Goal: Information Seeking & Learning: Learn about a topic

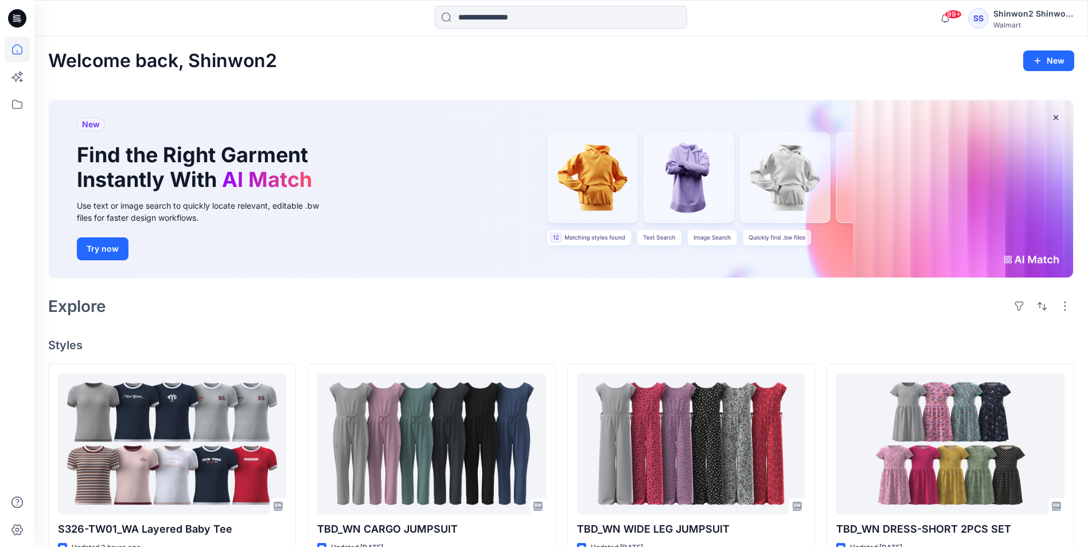
click at [73, 296] on div "Explore" at bounding box center [561, 306] width 1026 height 28
click at [22, 11] on icon at bounding box center [17, 18] width 18 height 18
click at [16, 42] on icon at bounding box center [17, 49] width 25 height 25
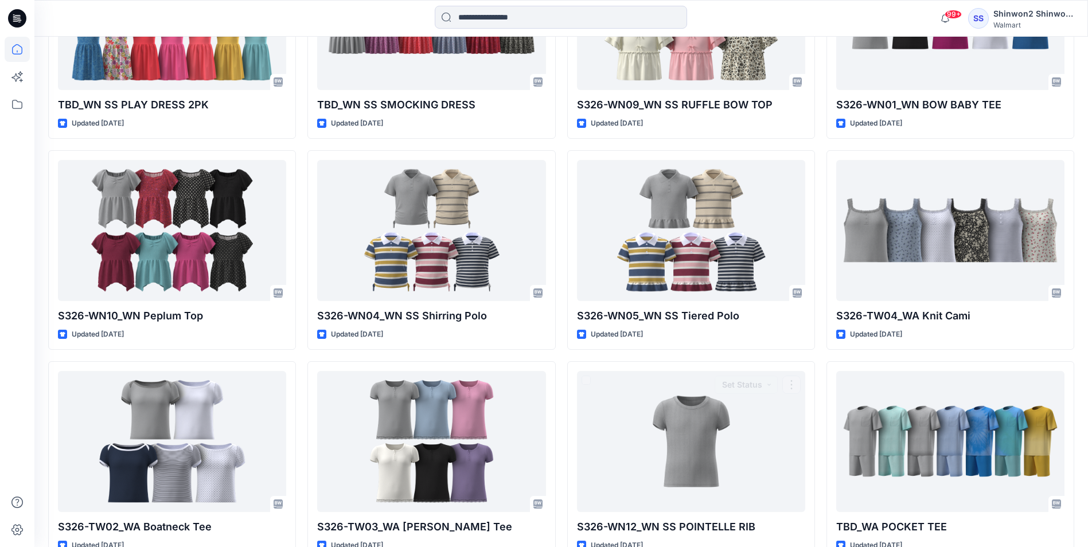
scroll to position [732, 0]
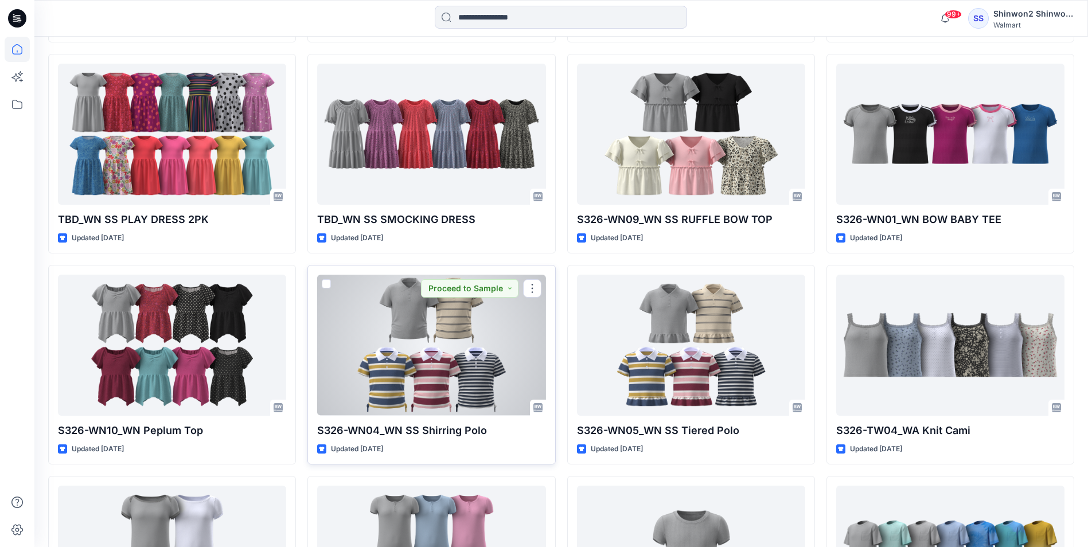
click at [512, 372] on div at bounding box center [431, 345] width 228 height 140
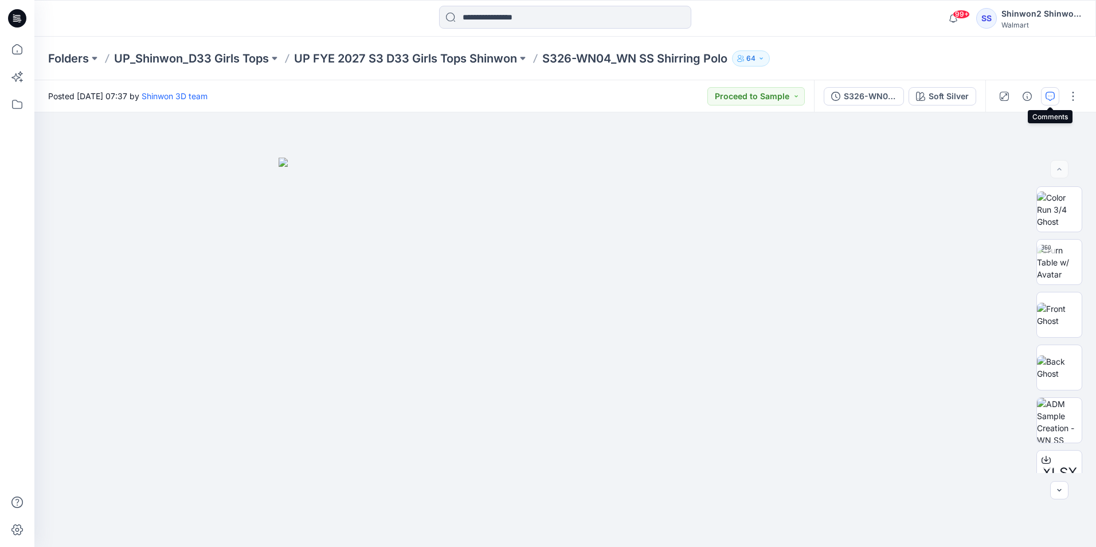
click at [1053, 95] on icon "button" at bounding box center [1050, 96] width 9 height 9
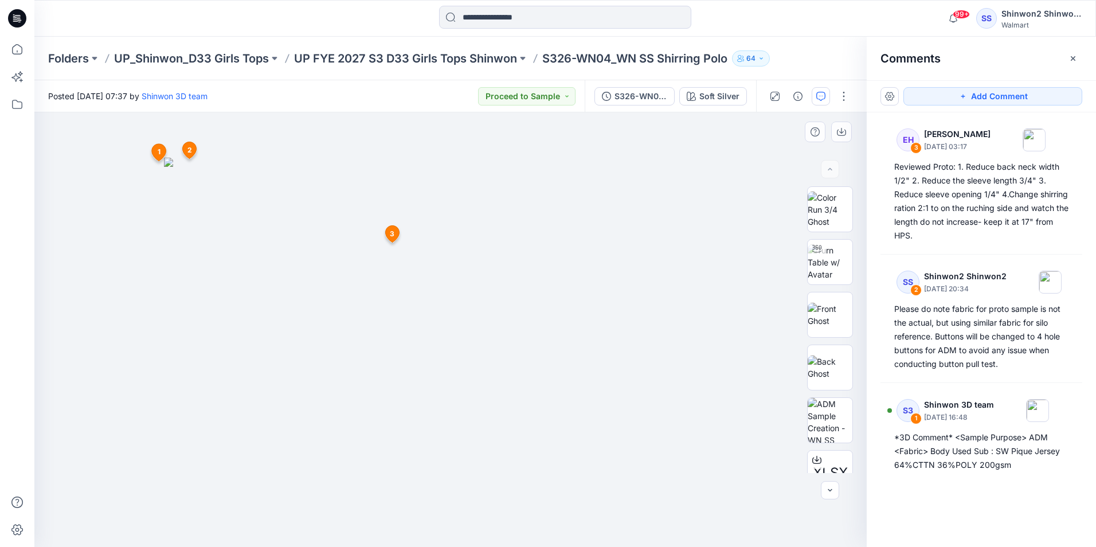
click at [394, 230] on span "3" at bounding box center [392, 234] width 5 height 10
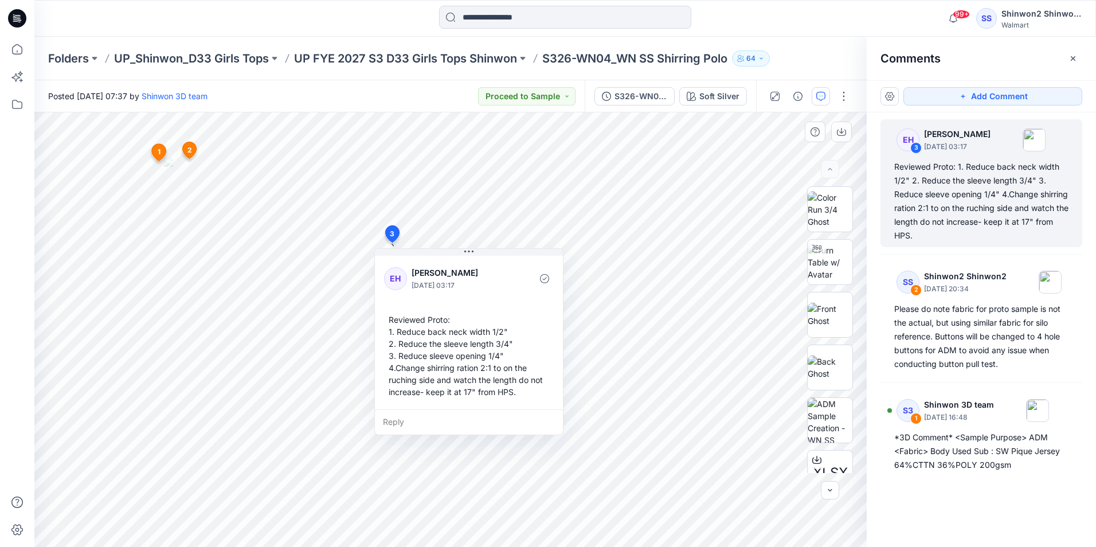
click at [507, 389] on div "Reviewed Proto: 1. Reduce back neck width 1/2" 2. Reduce the sleeve length 3/4"…" at bounding box center [469, 355] width 170 height 93
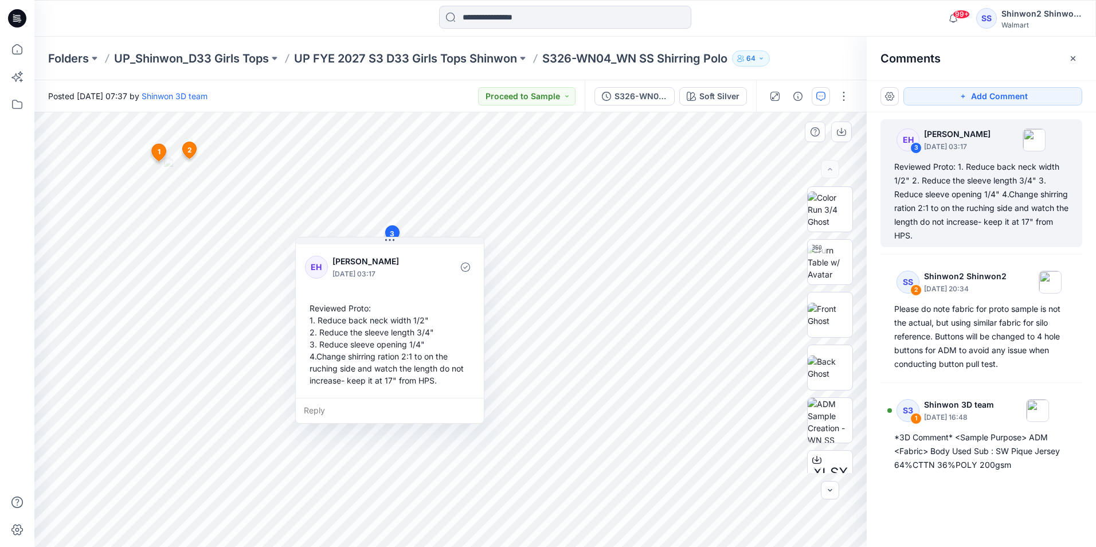
drag, startPoint x: 517, startPoint y: 391, endPoint x: 455, endPoint y: 386, distance: 62.7
click at [454, 386] on div "Reviewed Proto: 1. Reduce back neck width 1/2" 2. Reduce the sleeve length 3/4"…" at bounding box center [390, 344] width 170 height 93
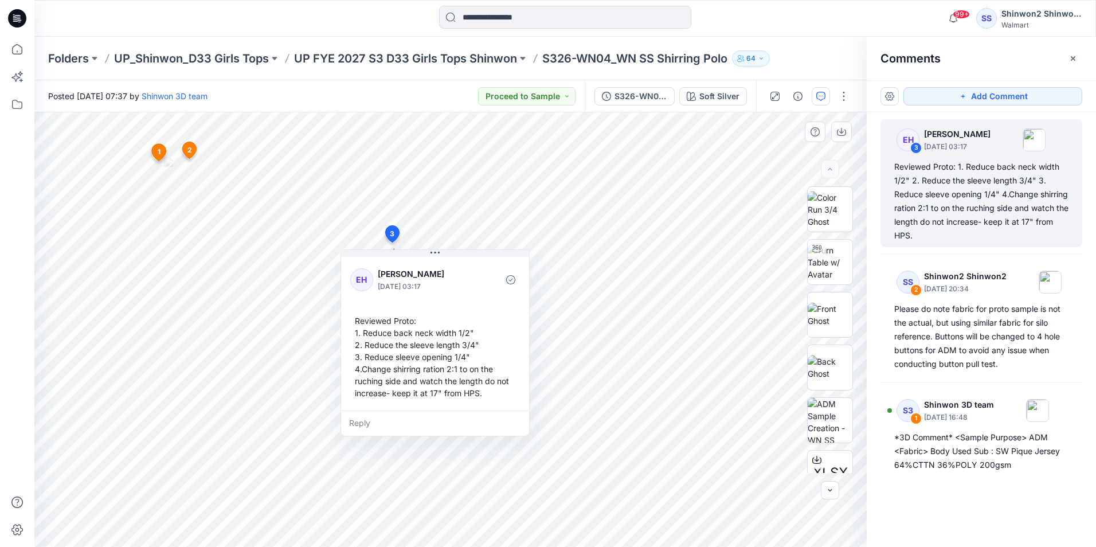
drag, startPoint x: 447, startPoint y: 384, endPoint x: 477, endPoint y: 390, distance: 31.0
click at [477, 390] on div "Reviewed Proto: 1. Reduce back neck width 1/2" 2. Reduce the sleeve length 3/4"…" at bounding box center [435, 356] width 170 height 93
click at [479, 392] on div "Reviewed Proto: 1. Reduce back neck width 1/2" 2. Reduce the sleeve length 3/4"…" at bounding box center [436, 356] width 170 height 93
click at [463, 393] on div "Reviewed Proto: 1. Reduce back neck width 1/2" 2. Reduce the sleeve length 3/4"…" at bounding box center [436, 356] width 170 height 93
click at [392, 382] on div "Reviewed Proto: 1. Reduce back neck width 1/2" 2. Reduce the sleeve length 3/4"…" at bounding box center [436, 356] width 170 height 93
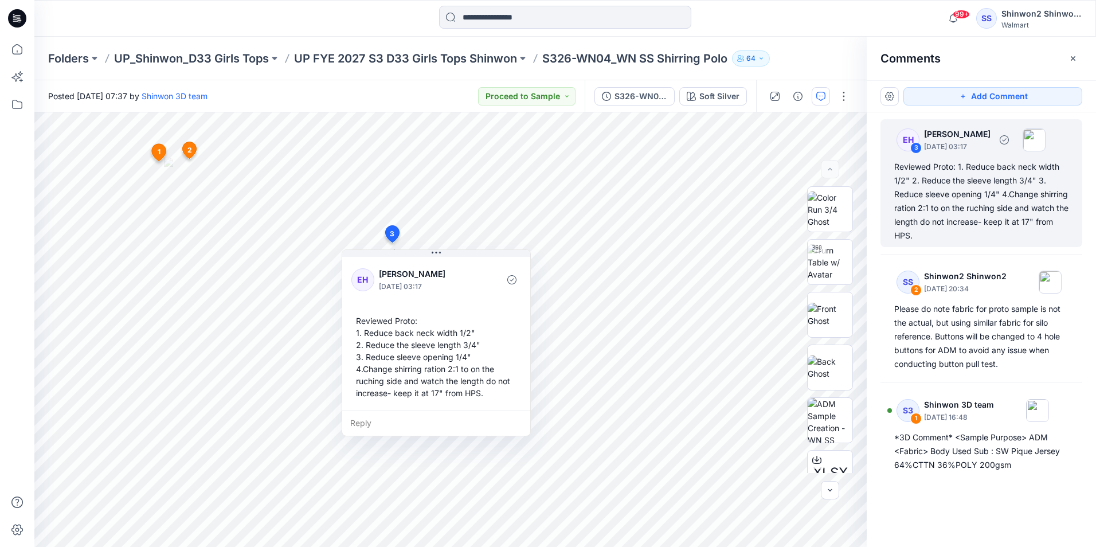
click at [973, 207] on div "Reviewed Proto: 1. Reduce back neck width 1/2" 2. Reduce the sleeve length 3/4"…" at bounding box center [981, 201] width 174 height 83
click at [938, 230] on div "Reviewed Proto: 1. Reduce back neck width 1/2" 2. Reduce the sleeve length 3/4"…" at bounding box center [981, 201] width 174 height 83
click at [938, 193] on div "Reviewed Proto: 1. Reduce back neck width 1/2" 2. Reduce the sleeve length 3/4"…" at bounding box center [981, 201] width 174 height 83
drag, startPoint x: 945, startPoint y: 187, endPoint x: 945, endPoint y: 173, distance: 13.8
click at [945, 173] on div "Reviewed Proto: 1. Reduce back neck width 1/2" 2. Reduce the sleeve length 3/4"…" at bounding box center [981, 201] width 174 height 83
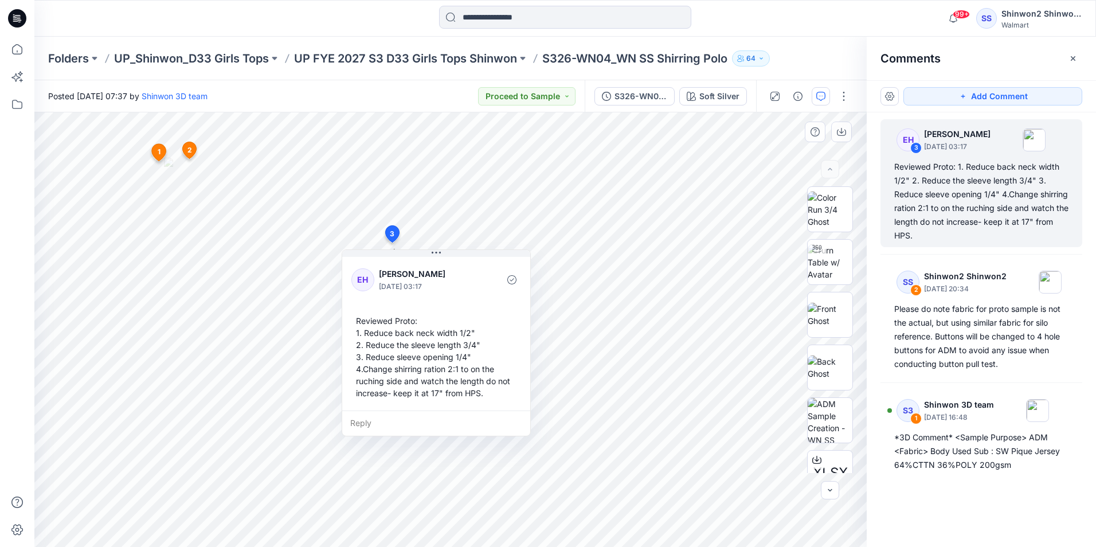
drag, startPoint x: 410, startPoint y: 362, endPoint x: 423, endPoint y: 363, distance: 12.1
click at [423, 363] on div "Reviewed Proto: 1. Reduce back neck width 1/2" 2. Reduce the sleeve length 3/4"…" at bounding box center [436, 356] width 170 height 93
click at [490, 394] on div "Reviewed Proto: 1. Reduce back neck width 1/2" 2. Reduce the sleeve length 3/4"…" at bounding box center [436, 356] width 170 height 93
click at [458, 390] on div "Reviewed Proto: 1. Reduce back neck width 1/2" 2. Reduce the sleeve length 3/4"…" at bounding box center [436, 356] width 170 height 93
click at [410, 404] on div "EH [PERSON_NAME] [DATE] 03:17 Reviewed Proto: 1. Reduce back neck width 1/2" 2.…" at bounding box center [436, 333] width 188 height 156
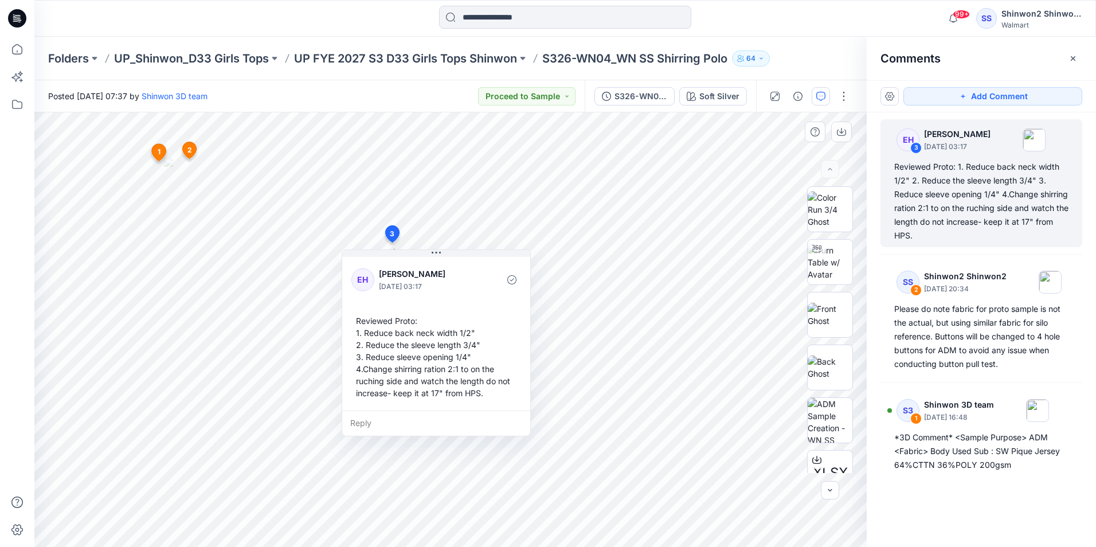
click at [409, 424] on div "Reply" at bounding box center [436, 422] width 188 height 25
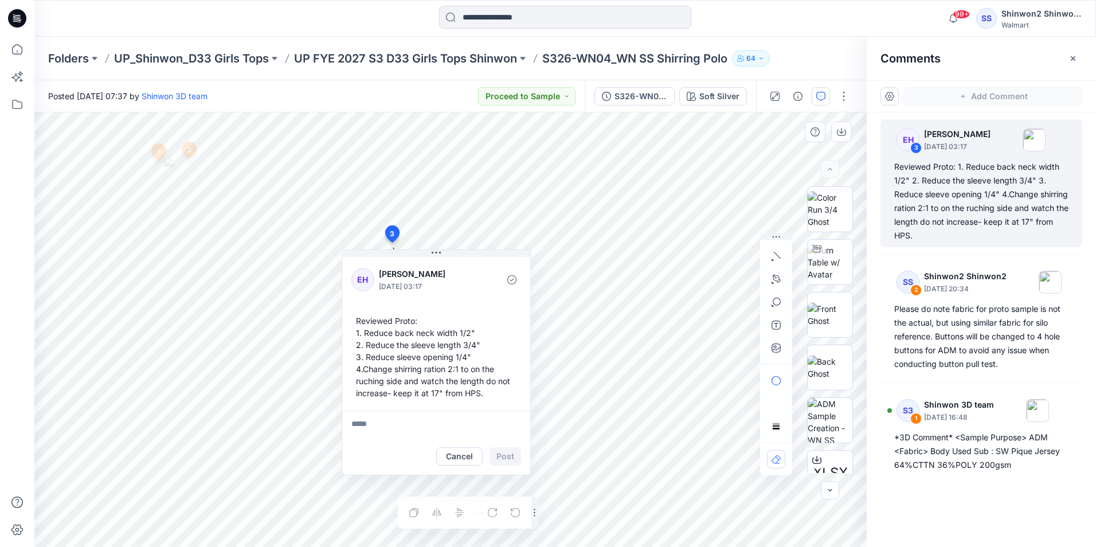
click at [413, 372] on div "Reviewed Proto: 1. Reduce back neck width 1/2" 2. Reduce the sleeve length 3/4"…" at bounding box center [436, 356] width 170 height 93
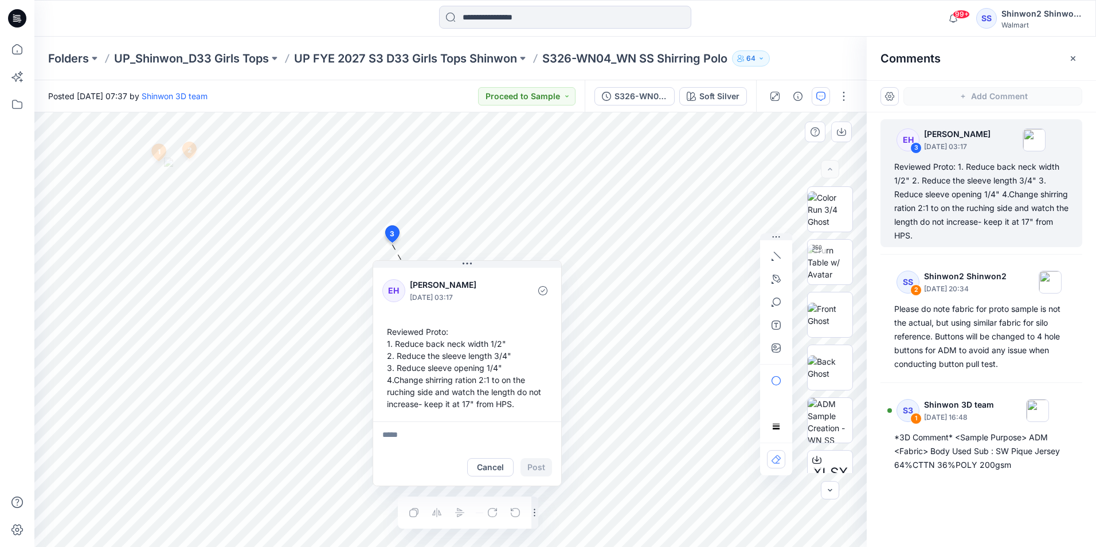
drag, startPoint x: 367, startPoint y: 372, endPoint x: 411, endPoint y: 383, distance: 45.5
click at [410, 385] on div "Reviewed Proto: 1. Reduce back neck width 1/2" 2. Reduce the sleeve length 3/4"…" at bounding box center [467, 367] width 170 height 93
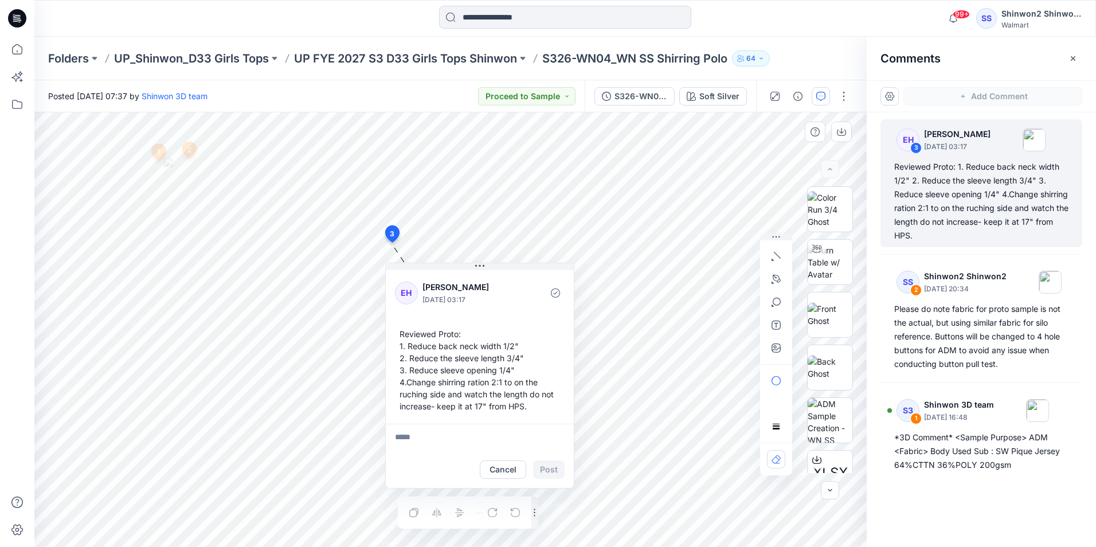
drag, startPoint x: 420, startPoint y: 356, endPoint x: 424, endPoint y: 322, distance: 34.6
click at [424, 323] on div "Reviewed Proto: 1. Reduce back neck width 1/2" 2. Reduce the sleeve length 3/4"…" at bounding box center [480, 369] width 170 height 93
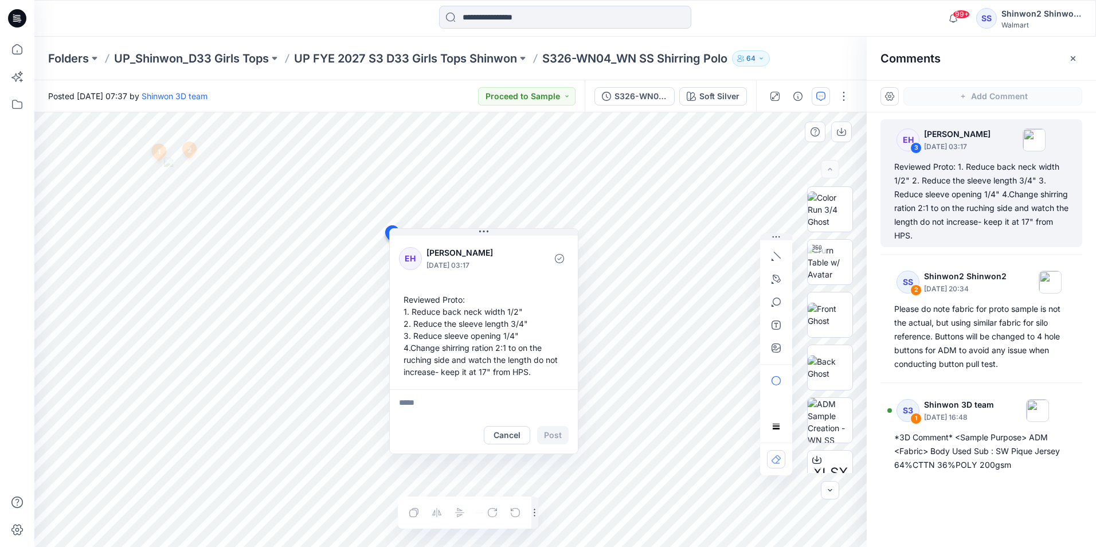
drag, startPoint x: 429, startPoint y: 329, endPoint x: 487, endPoint y: 351, distance: 62.4
click at [487, 351] on div "Reviewed Proto: 1. Reduce back neck width 1/2" 2. Reduce the sleeve length 3/4"…" at bounding box center [484, 335] width 170 height 93
click at [455, 374] on div "Reviewed Proto: 1. Reduce back neck width 1/2" 2. Reduce the sleeve length 3/4"…" at bounding box center [484, 335] width 170 height 93
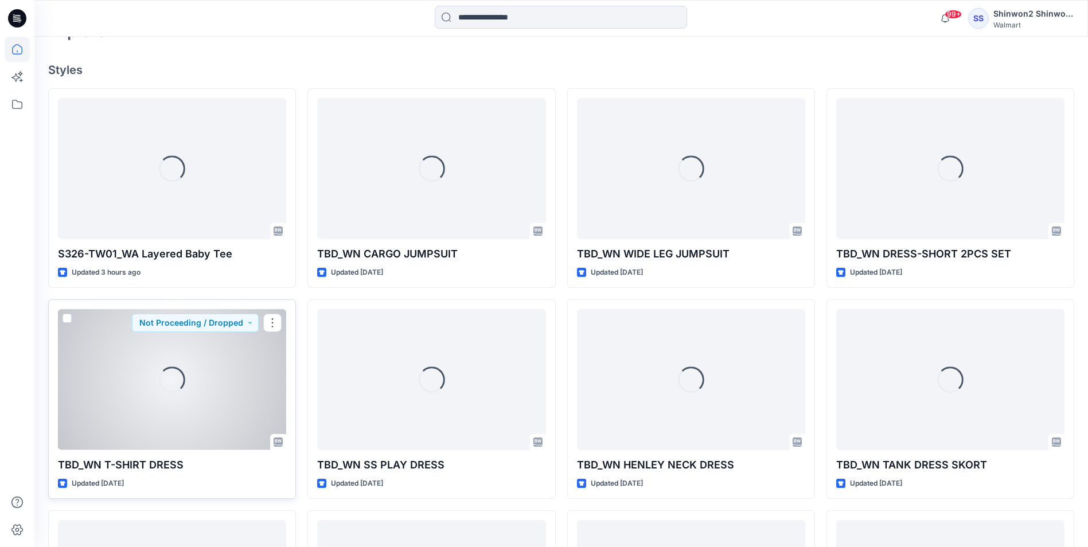
scroll to position [447, 0]
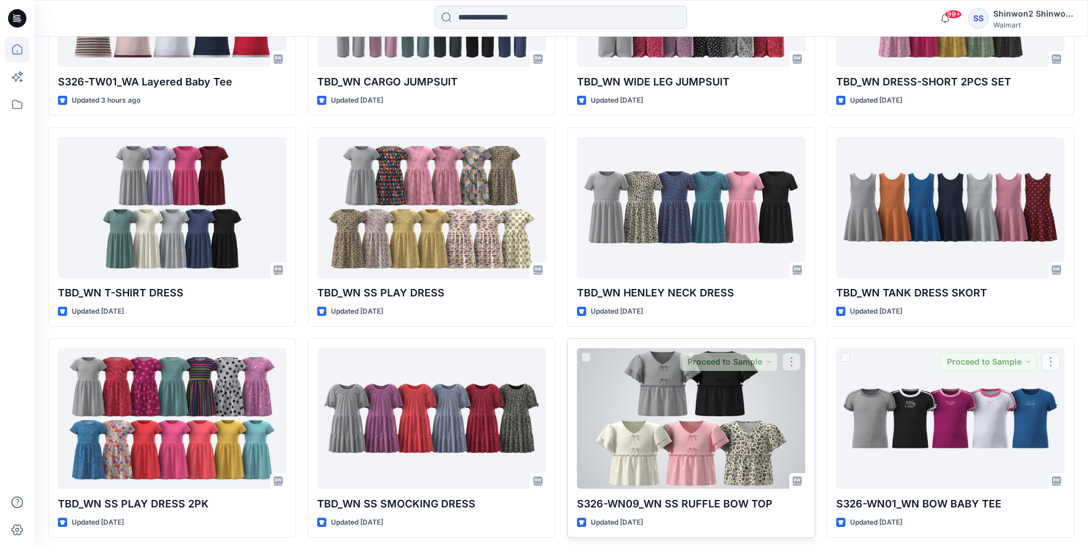
click at [705, 410] on div at bounding box center [691, 418] width 228 height 140
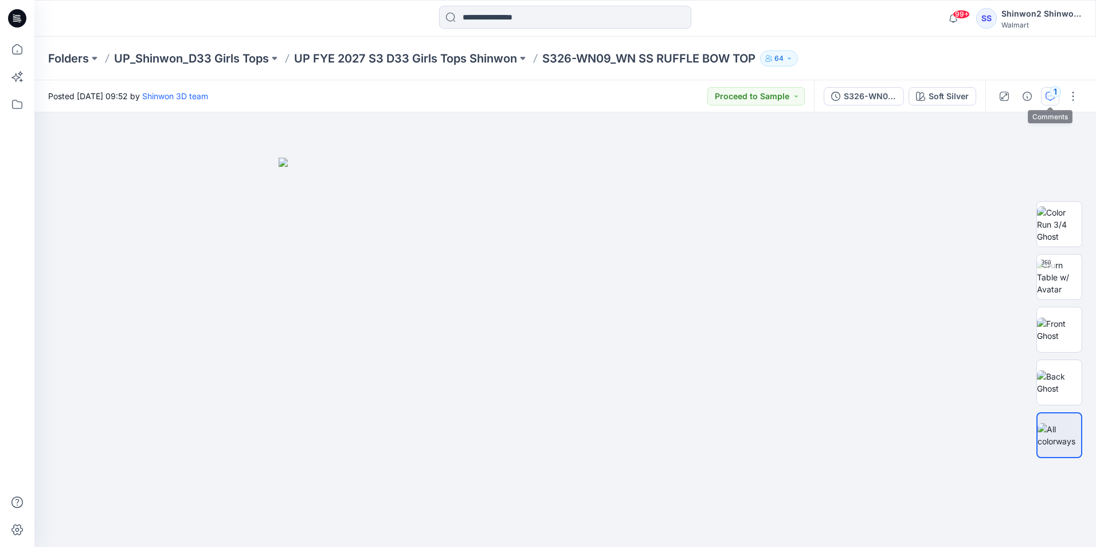
click at [1047, 95] on icon "button" at bounding box center [1050, 96] width 9 height 9
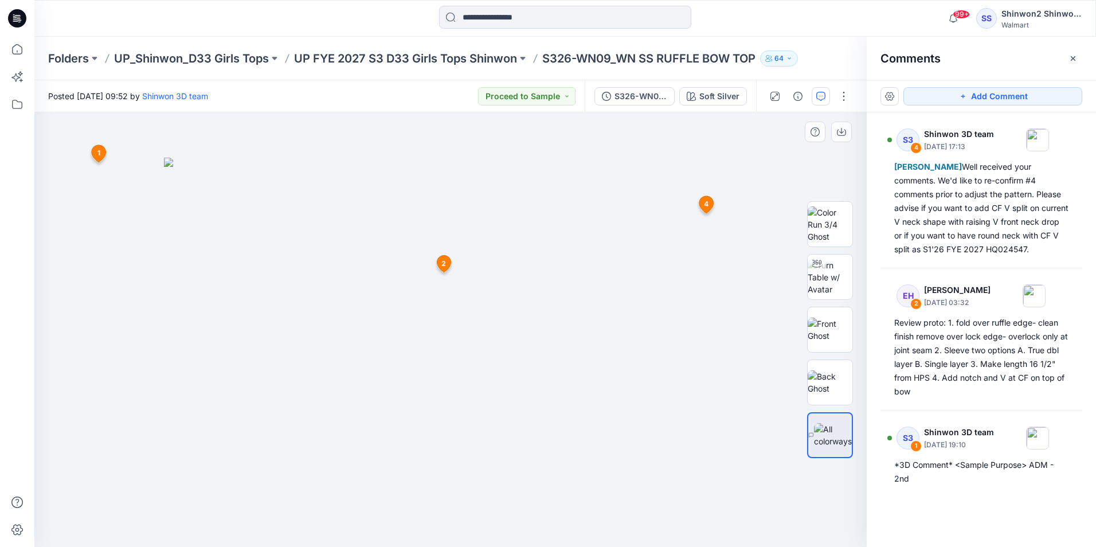
click at [701, 204] on icon at bounding box center [706, 204] width 14 height 17
click at [442, 265] on span "2" at bounding box center [443, 264] width 5 height 10
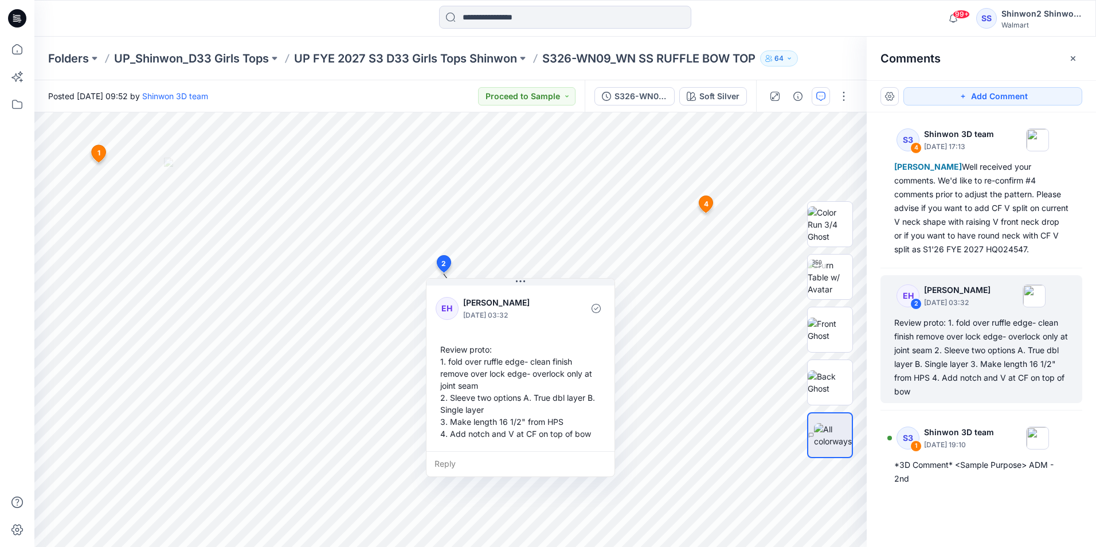
click at [709, 203] on icon at bounding box center [706, 204] width 14 height 17
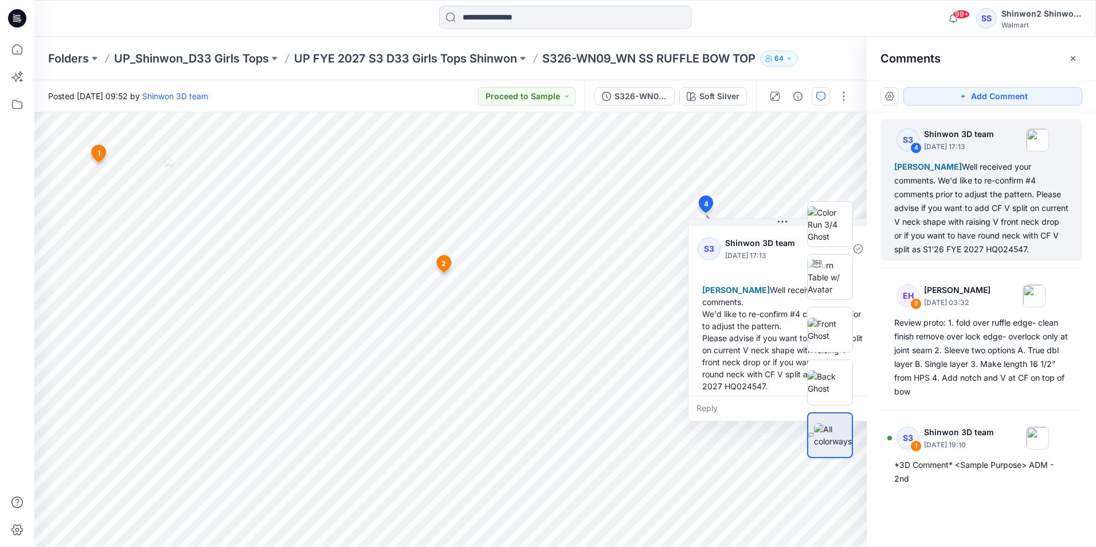
click at [639, 201] on div "5 1 S3 Shinwon 3D team [DATE] 19:10 *3D Comment* <Sample Purpose> ADM - 2nd Rep…" at bounding box center [450, 329] width 832 height 435
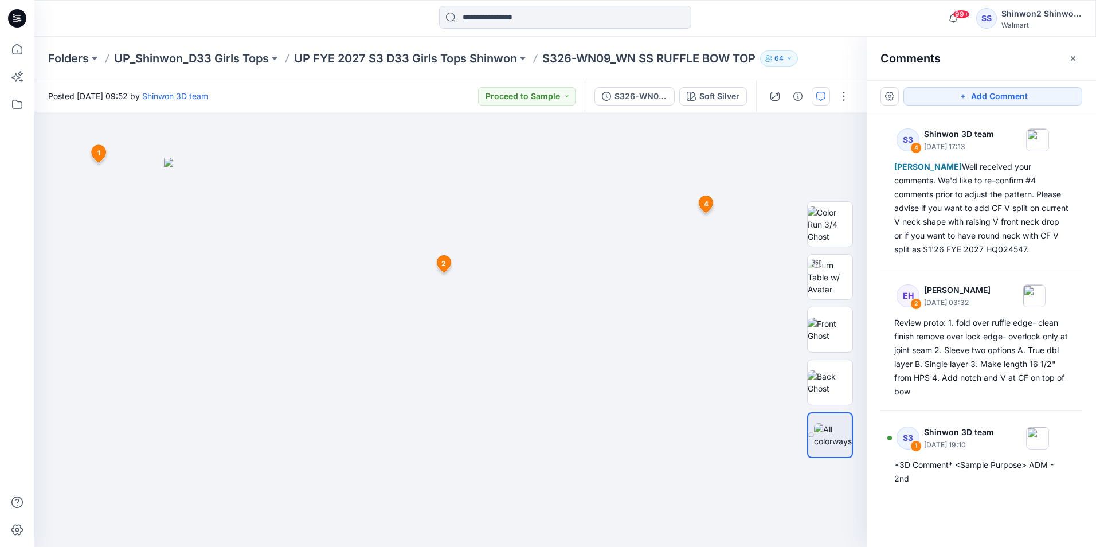
drag, startPoint x: 703, startPoint y: 201, endPoint x: 593, endPoint y: 218, distance: 112.0
click at [593, 218] on div "Soft Silver Loading... Material Properties Loading... 5 1 S3 Shinwon 3D team [D…" at bounding box center [450, 329] width 832 height 435
click at [709, 201] on icon at bounding box center [706, 204] width 14 height 17
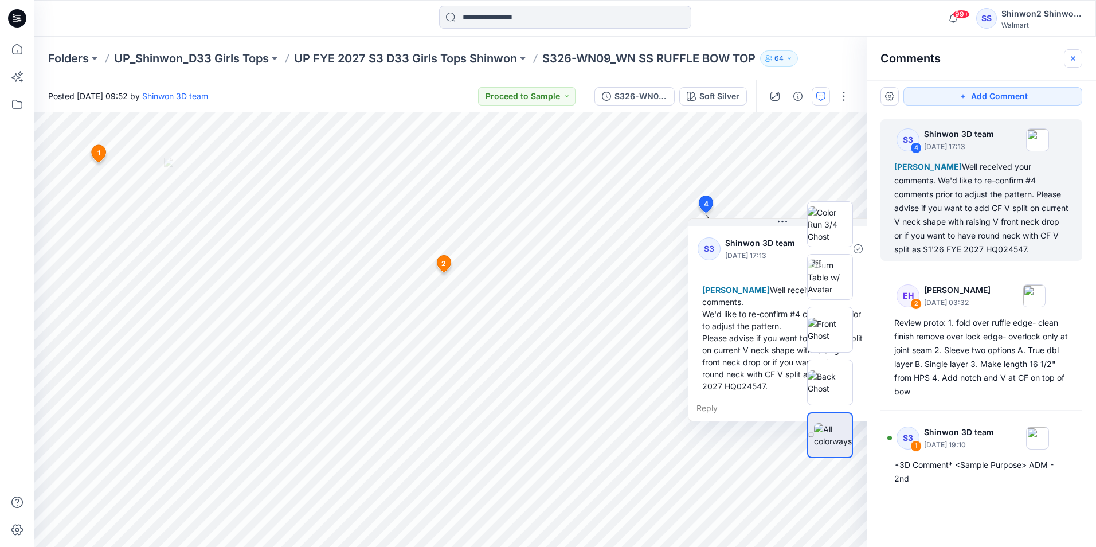
click at [1076, 58] on icon "button" at bounding box center [1073, 58] width 9 height 9
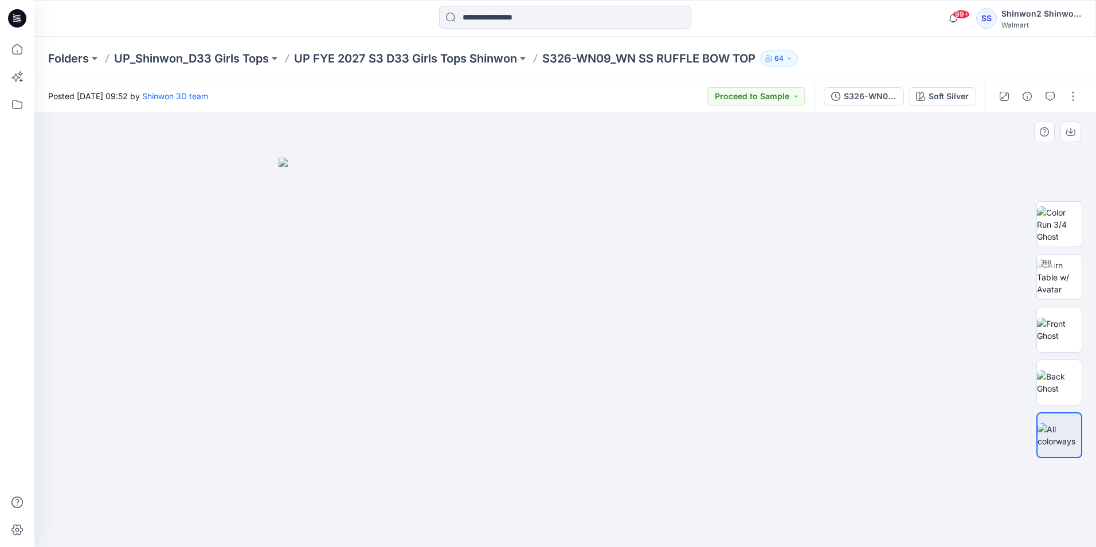
click at [860, 198] on div at bounding box center [565, 329] width 1062 height 435
click at [1045, 92] on button "button" at bounding box center [1050, 96] width 18 height 18
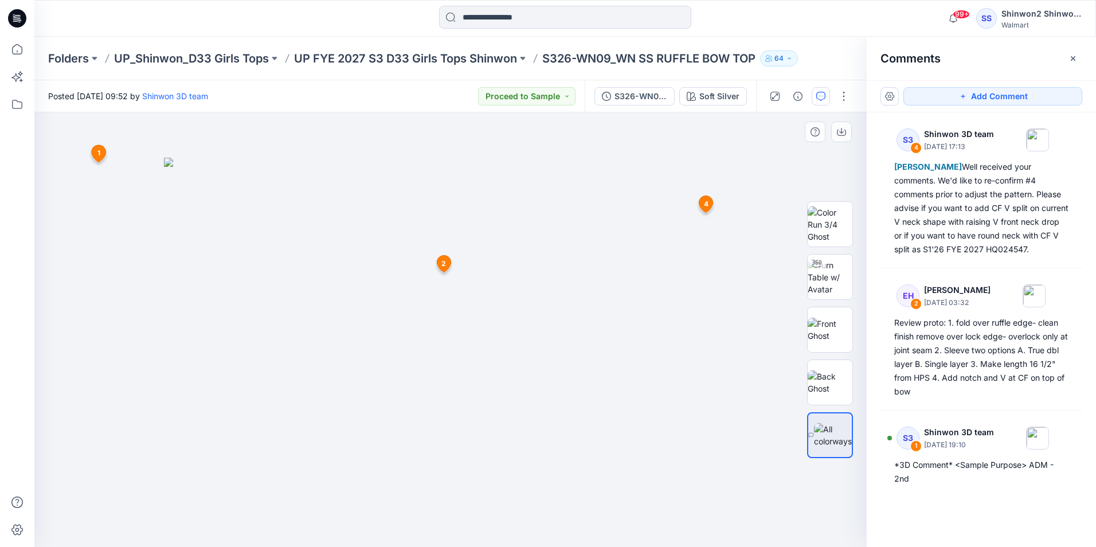
click at [709, 198] on icon at bounding box center [706, 204] width 14 height 17
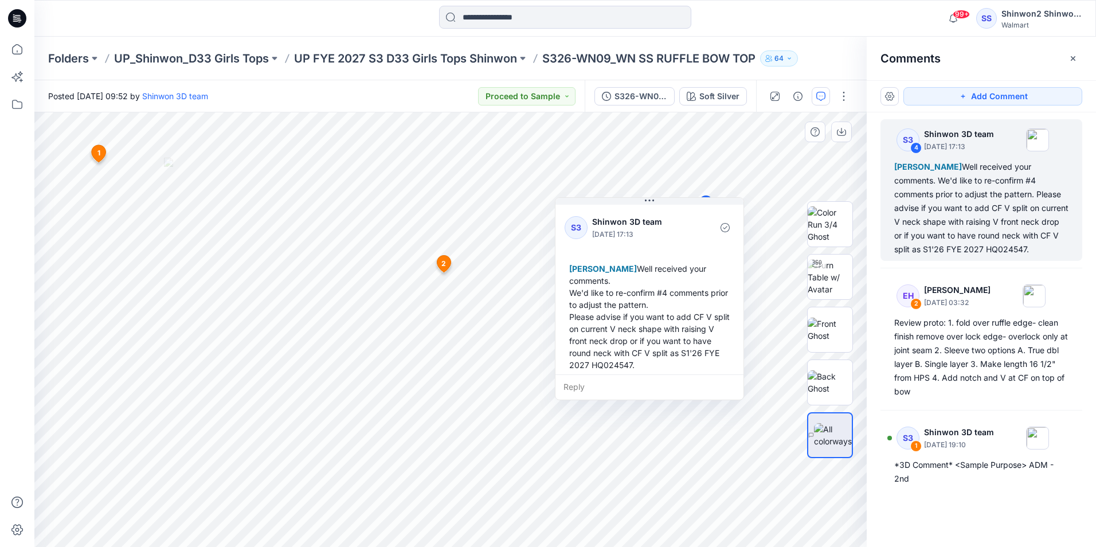
drag, startPoint x: 695, startPoint y: 284, endPoint x: 606, endPoint y: 270, distance: 90.0
click at [606, 270] on span "[PERSON_NAME]" at bounding box center [603, 269] width 68 height 10
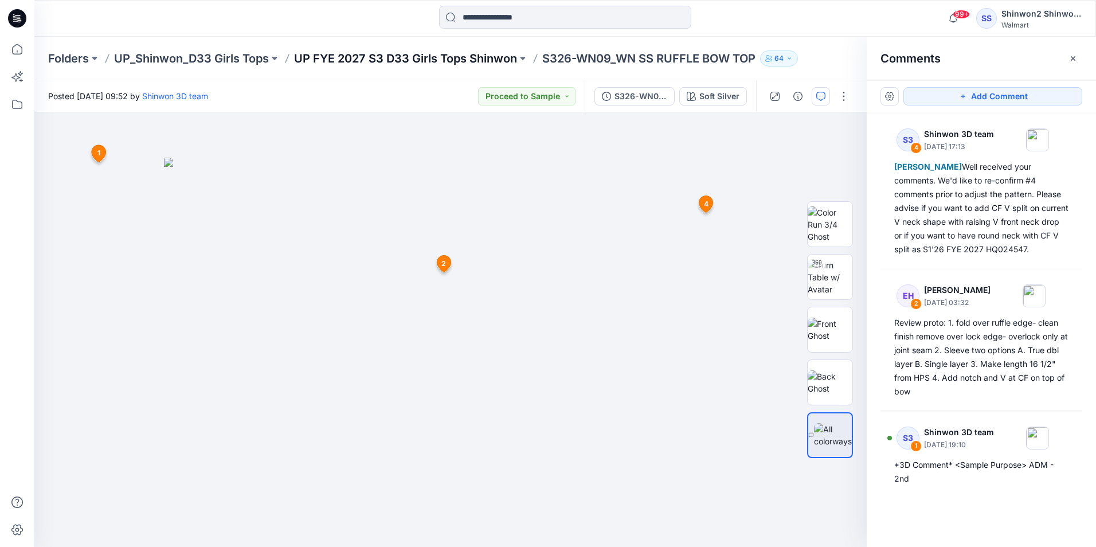
click at [364, 63] on p "UP FYE 2027 S3 D33 Girls Tops Shinwon" at bounding box center [405, 58] width 223 height 16
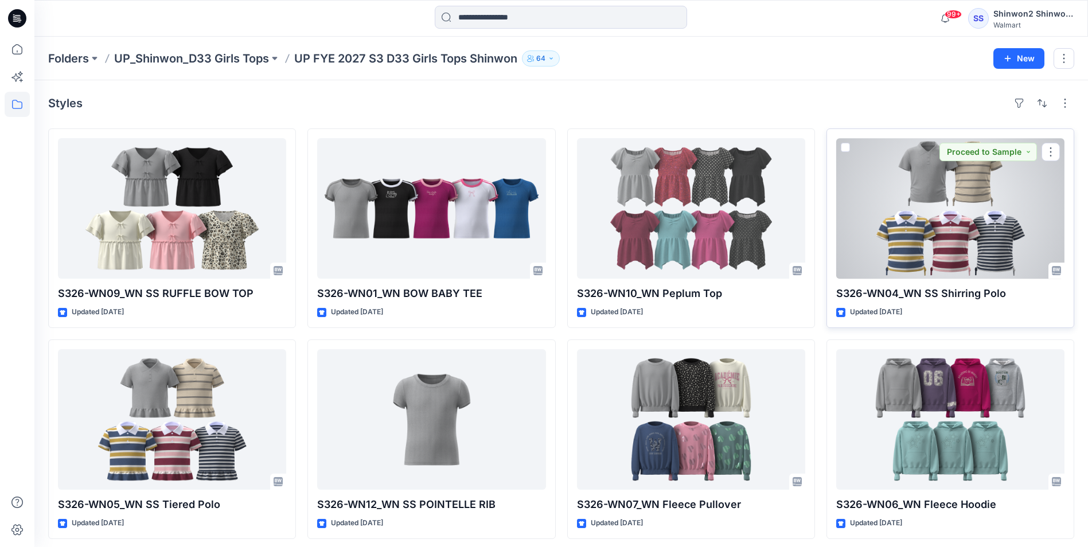
click at [924, 214] on div at bounding box center [950, 208] width 228 height 140
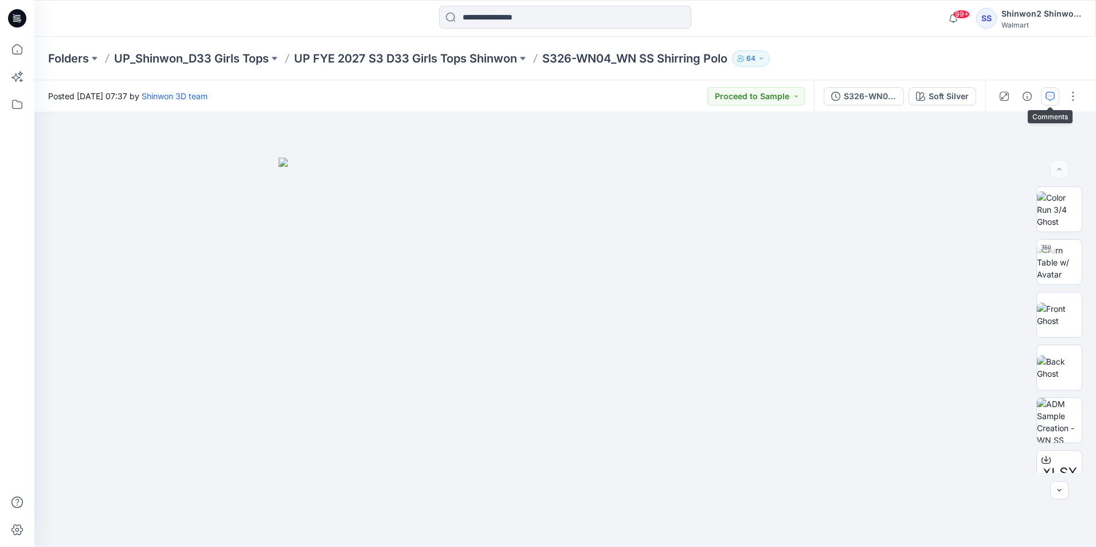
click at [1055, 94] on button "button" at bounding box center [1050, 96] width 18 height 18
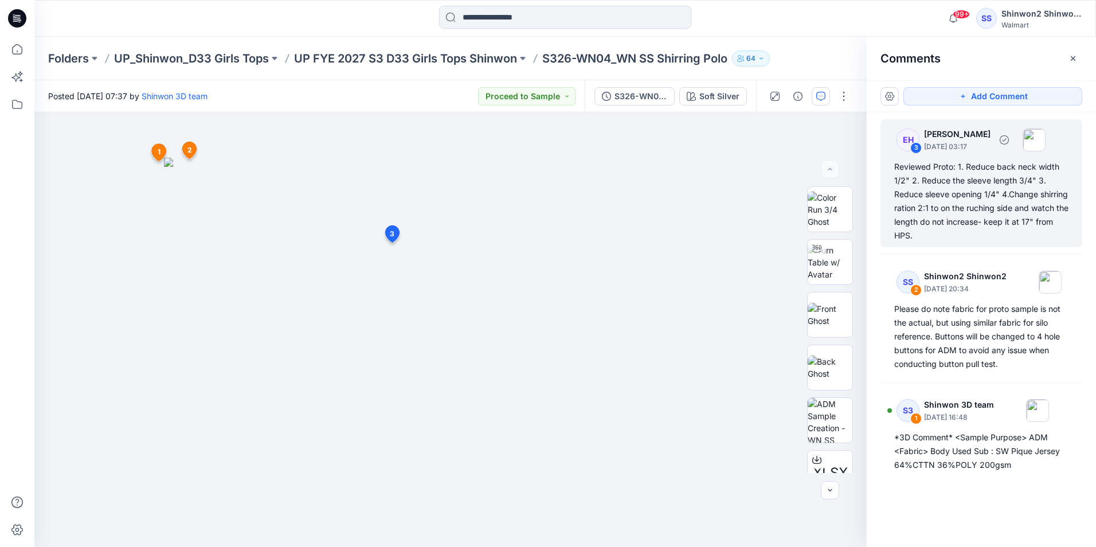
click at [991, 218] on div "Reviewed Proto: 1. Reduce back neck width 1/2" 2. Reduce the sleeve length 3/4"…" at bounding box center [981, 201] width 174 height 83
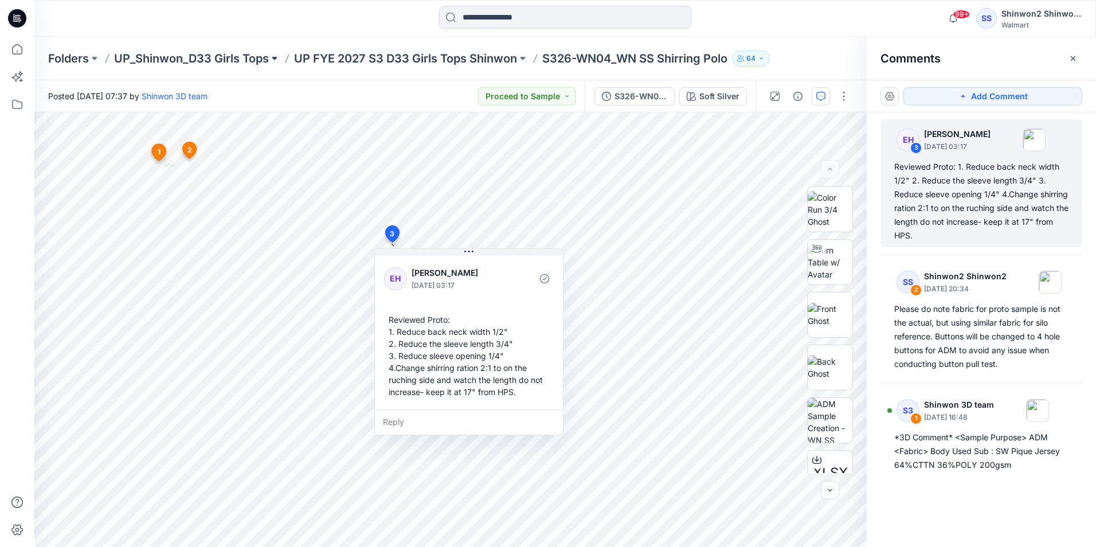
click at [271, 57] on button at bounding box center [274, 58] width 11 height 16
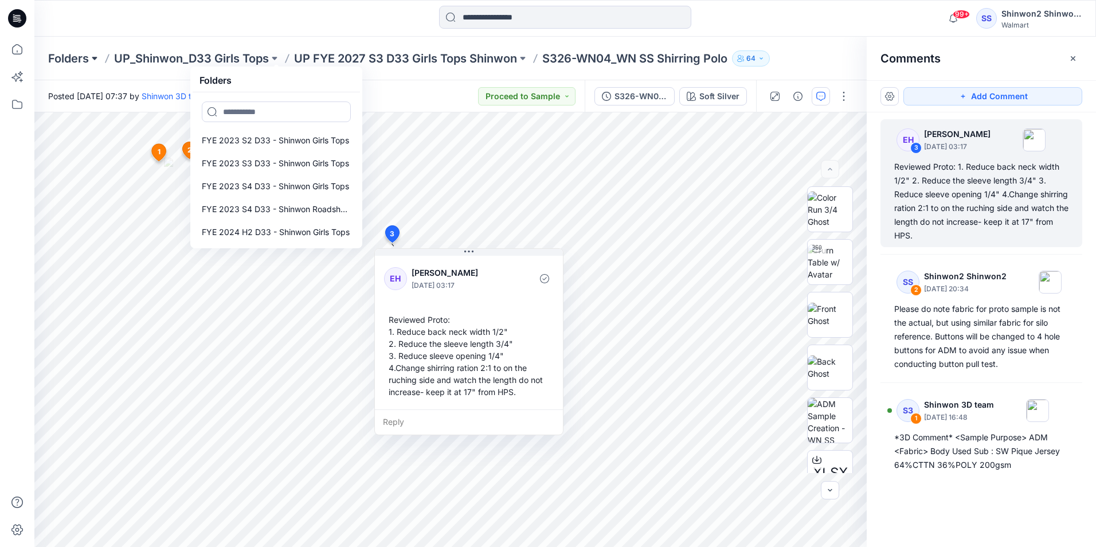
click at [101, 60] on div "Folders UP_Shinwon_D33 Girls Tops Folders FYE 2023 S2 D33 - Shinwon Girls Tops …" at bounding box center [520, 58] width 945 height 16
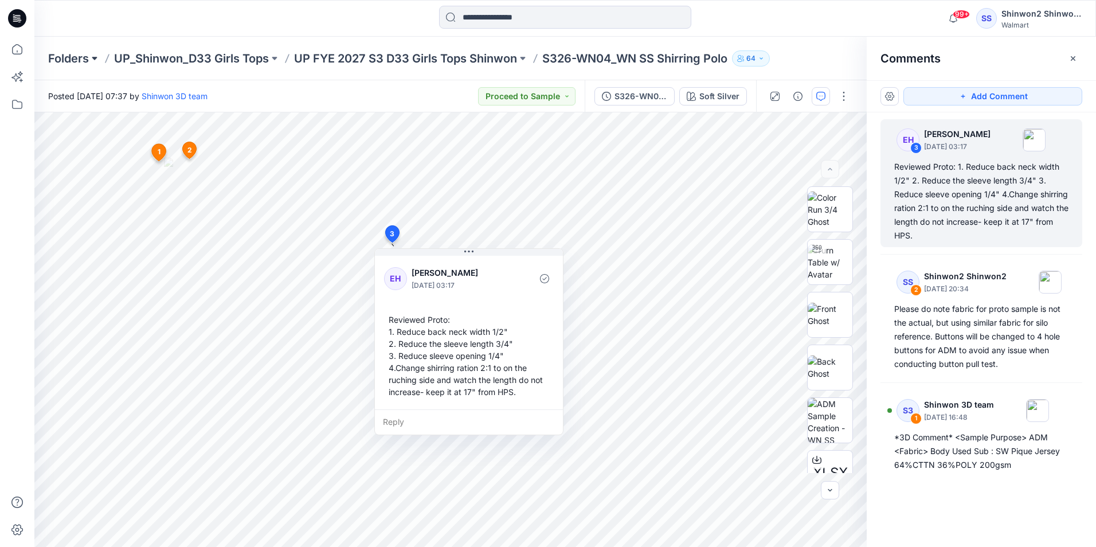
click at [97, 59] on button at bounding box center [94, 58] width 11 height 16
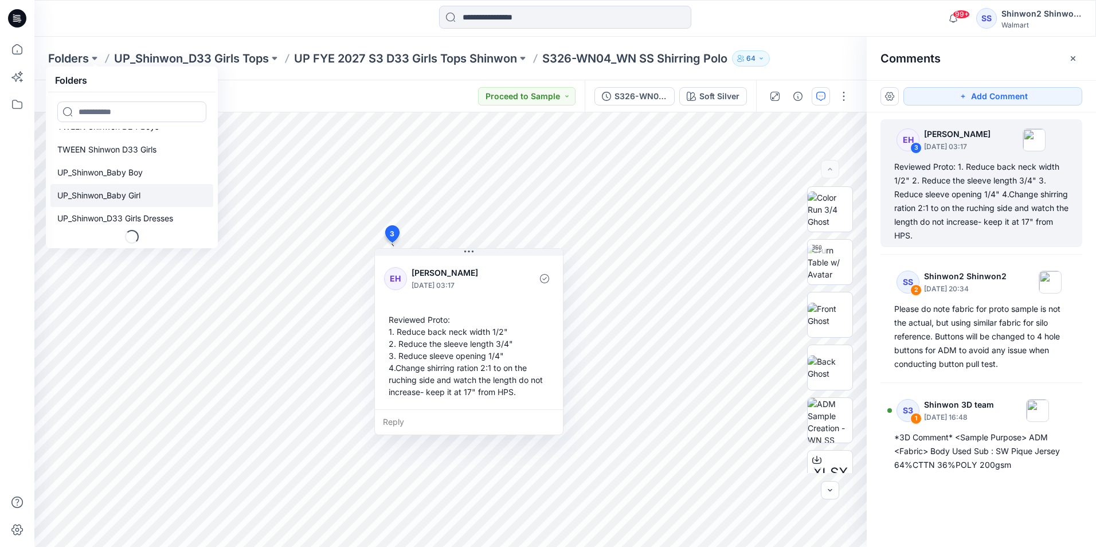
scroll to position [83, 0]
click at [134, 150] on p "TWEEN Shinwon D33 Girls" at bounding box center [106, 150] width 99 height 14
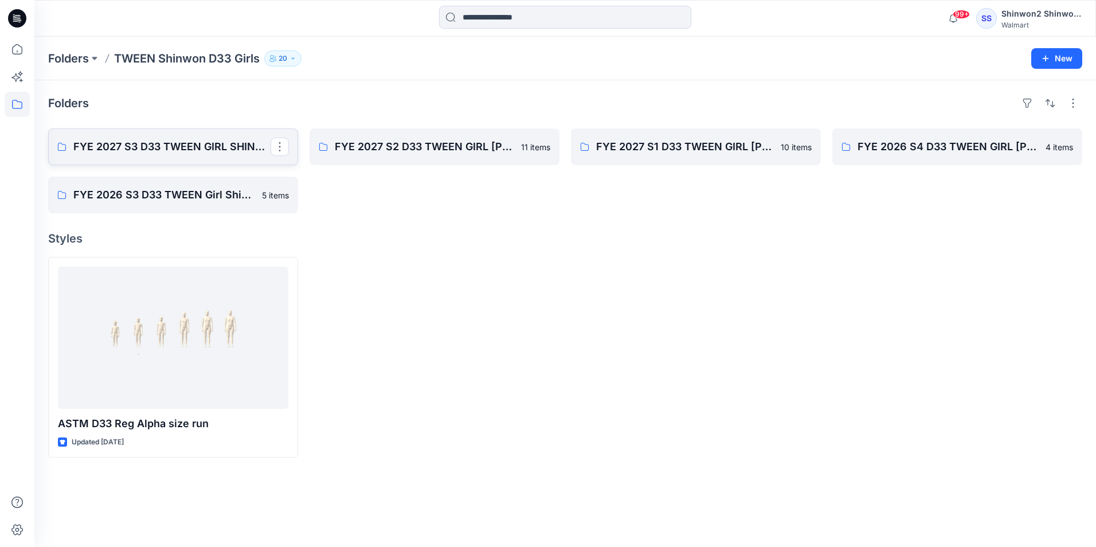
click at [200, 145] on p "FYE 2027 S3 D33 TWEEN GIRL SHINWON" at bounding box center [171, 147] width 197 height 16
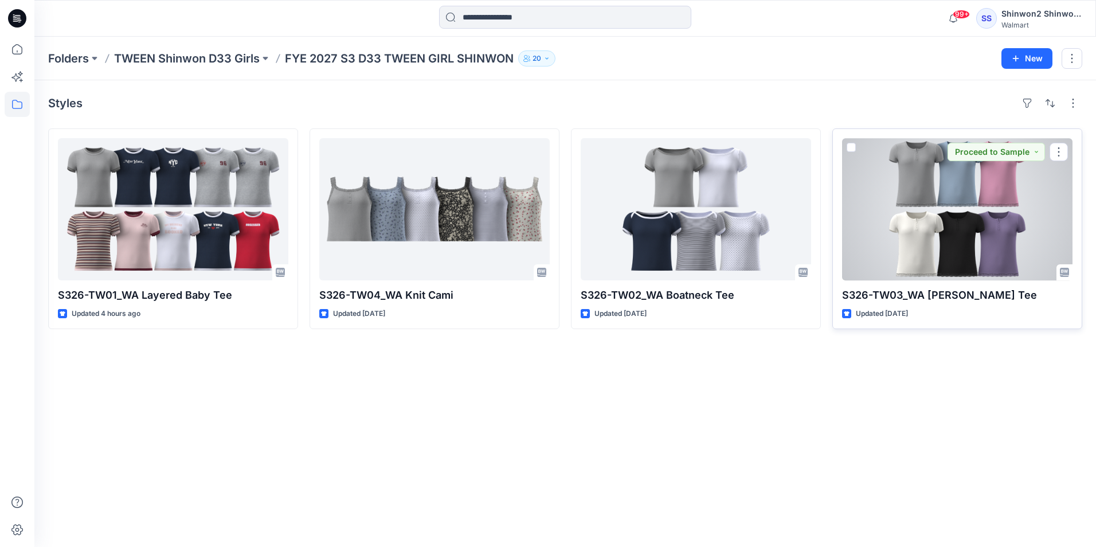
click at [938, 224] on div at bounding box center [957, 209] width 230 height 142
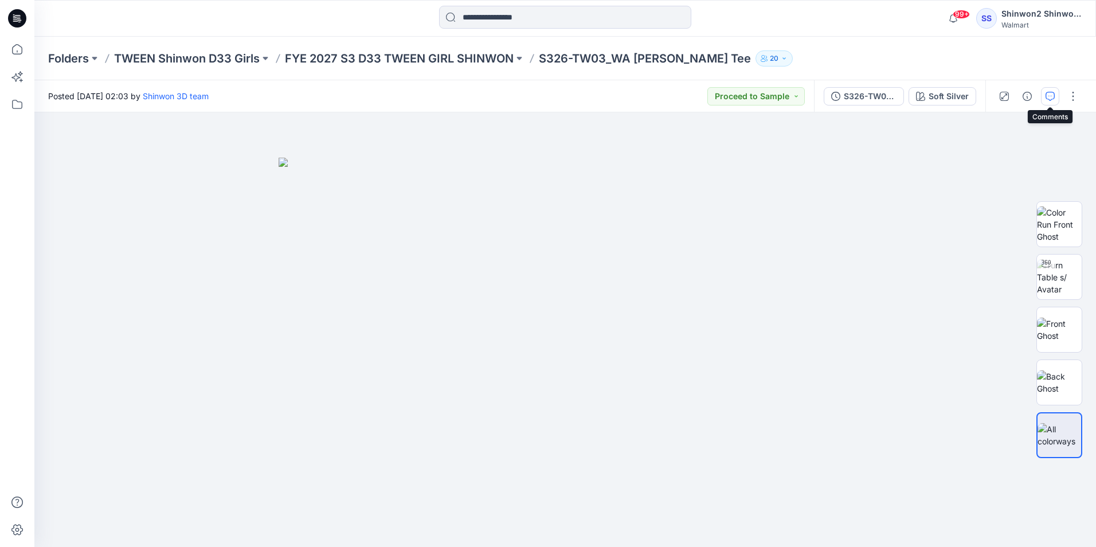
click at [1049, 94] on icon "button" at bounding box center [1050, 96] width 9 height 9
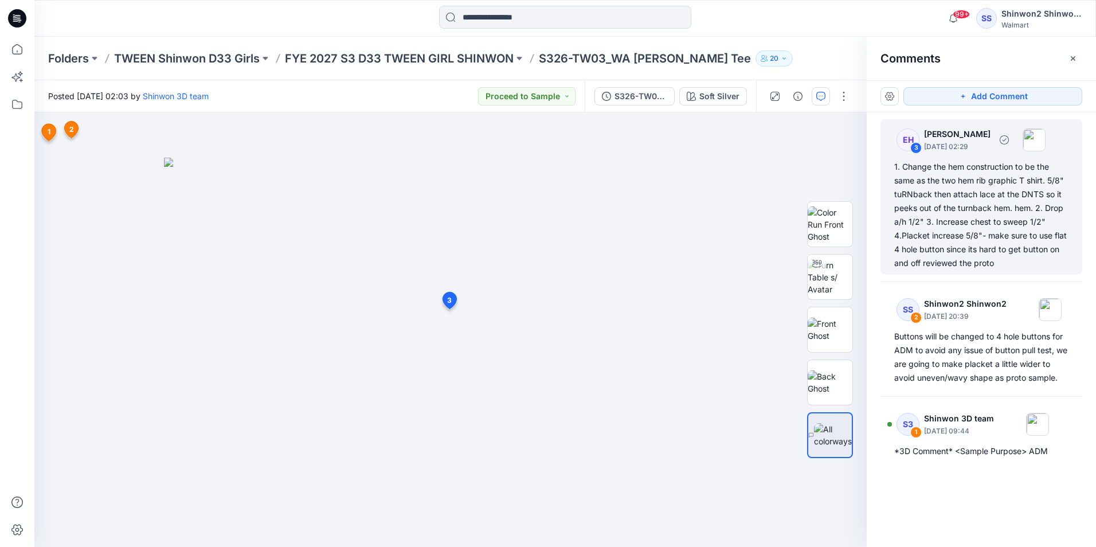
click at [924, 155] on div "EH 3 [PERSON_NAME] [DATE] 02:29 1. Change the hem construction to be the same a…" at bounding box center [982, 196] width 202 height 155
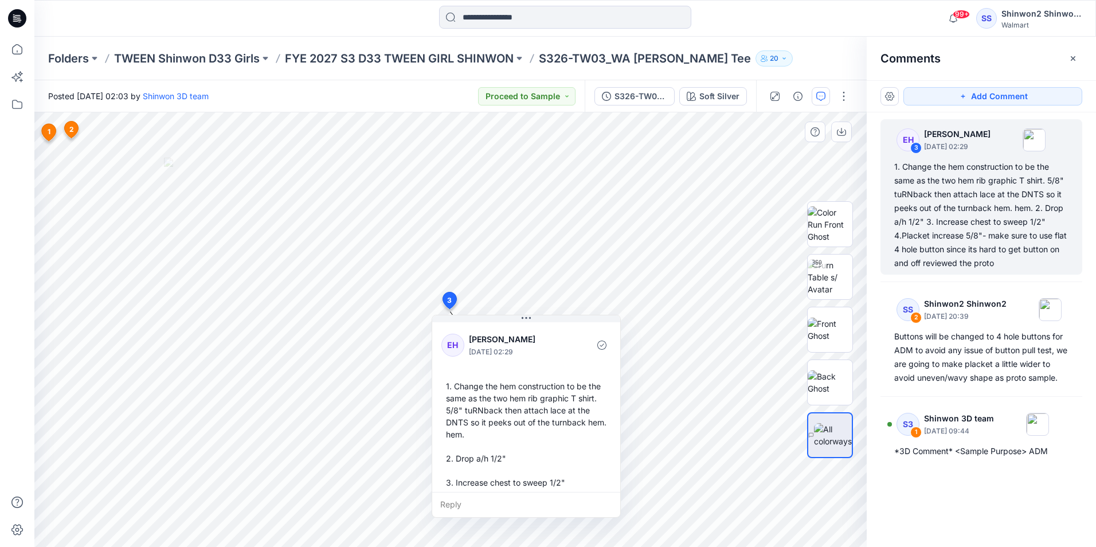
scroll to position [57, 0]
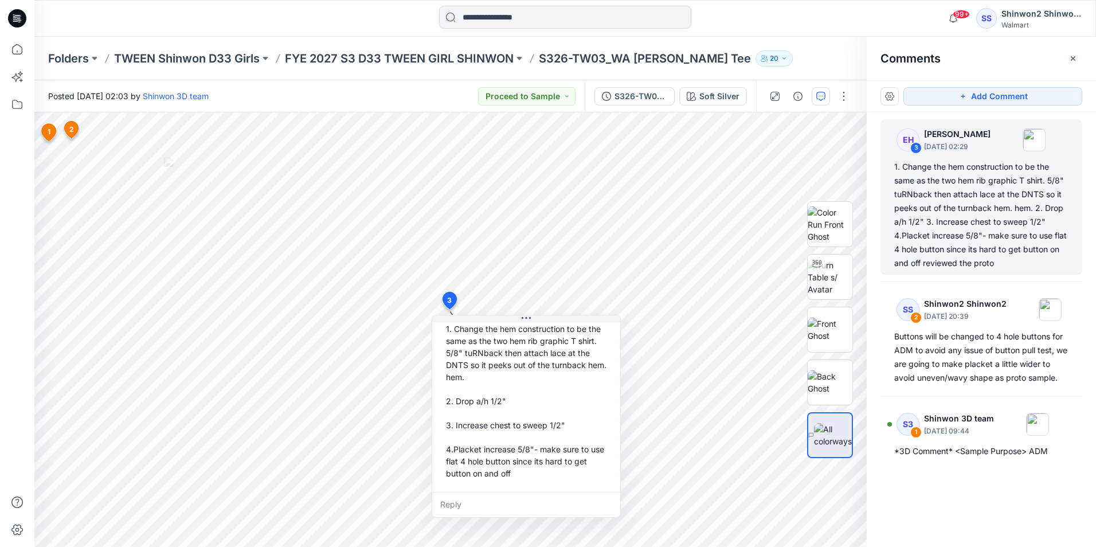
click at [1010, 468] on div "EH 3 [PERSON_NAME] [DATE] 02:29 1. Change the hem construction to be the same a…" at bounding box center [981, 308] width 229 height 392
